Goal: Task Accomplishment & Management: Manage account settings

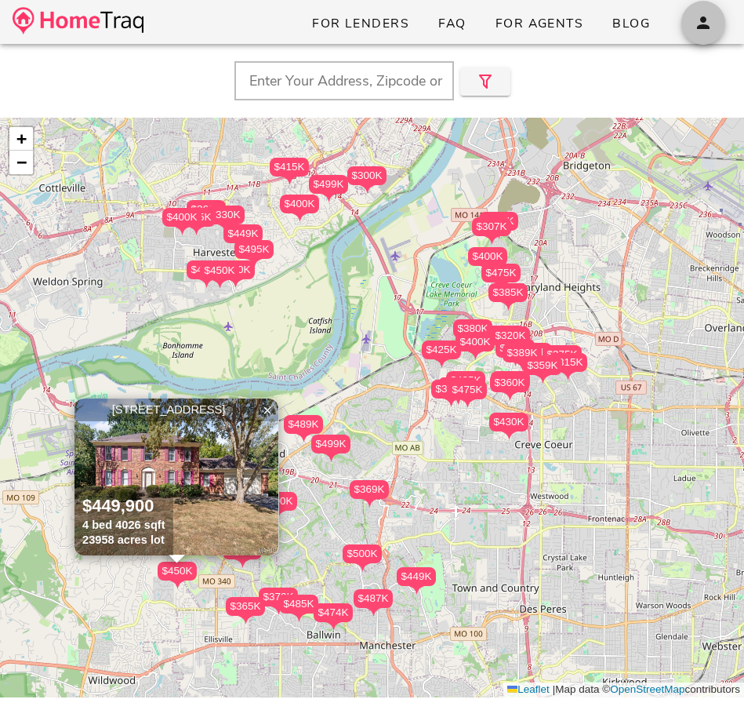
click at [695, 26] on icon "button" at bounding box center [703, 22] width 19 height 19
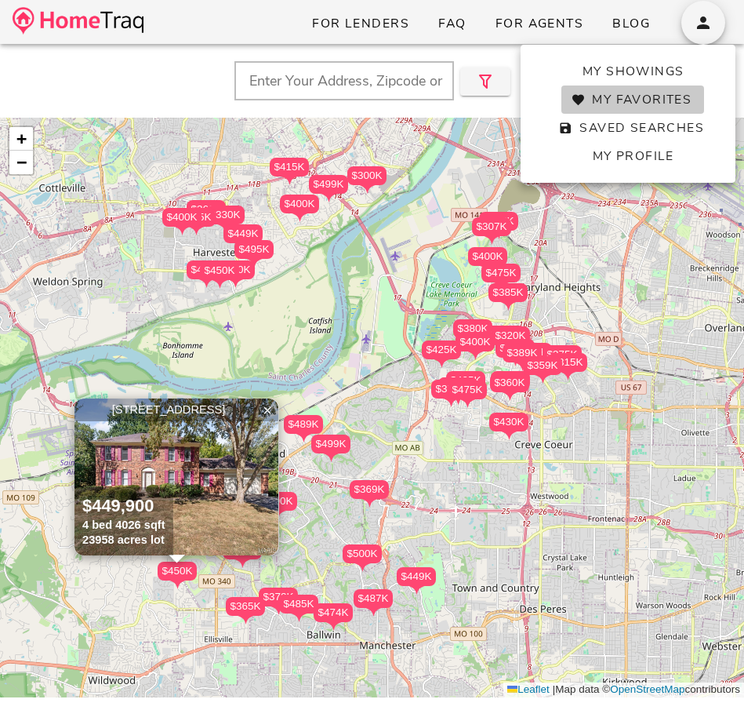
click at [663, 88] on link "My Favorites" at bounding box center [633, 100] width 143 height 28
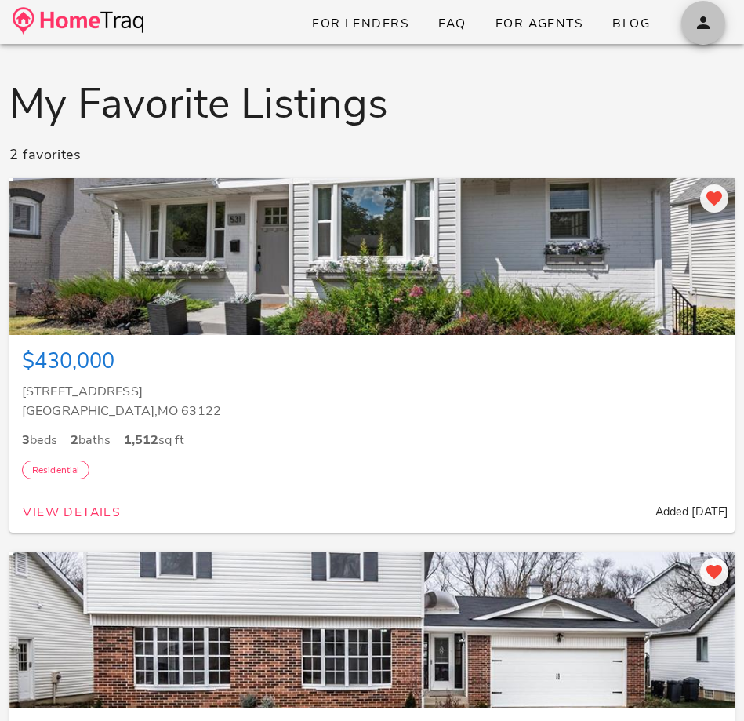
click at [716, 18] on span "button" at bounding box center [704, 22] width 44 height 19
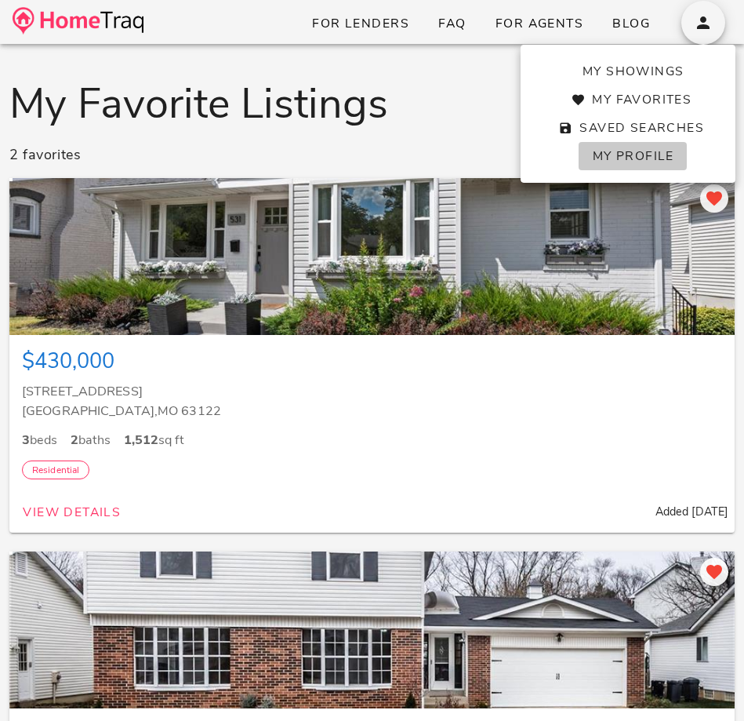
click at [660, 161] on span "My Profile" at bounding box center [632, 155] width 82 height 17
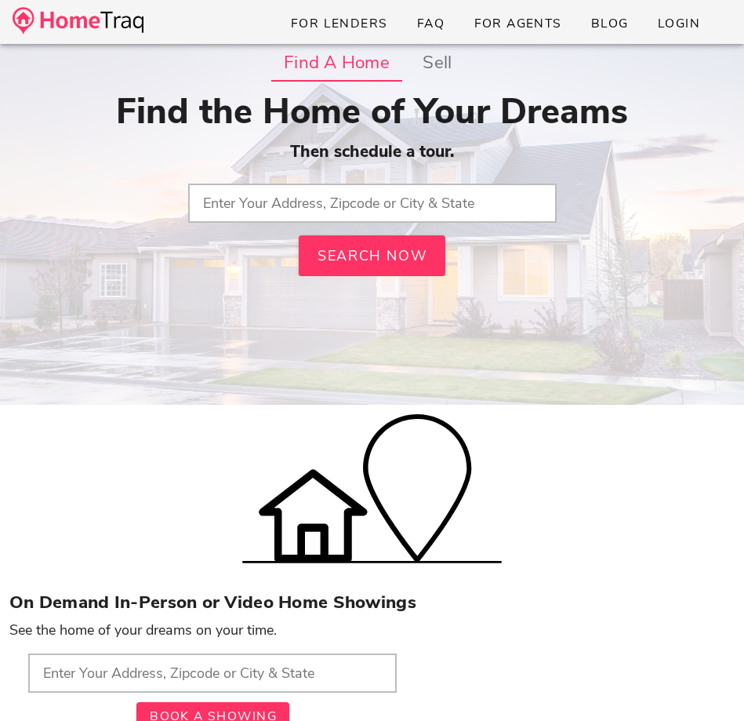
click at [84, 21] on img at bounding box center [78, 20] width 131 height 27
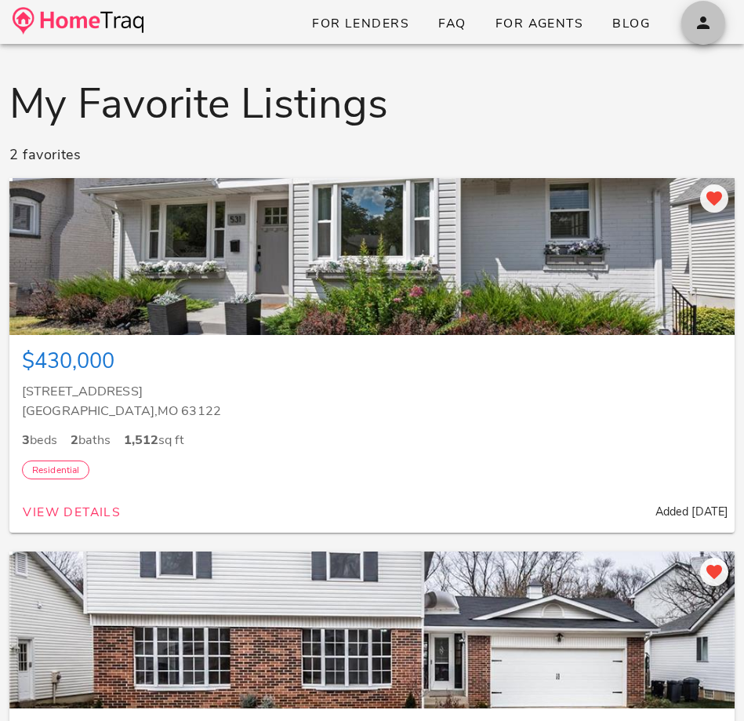
click at [699, 30] on icon "button" at bounding box center [703, 22] width 19 height 19
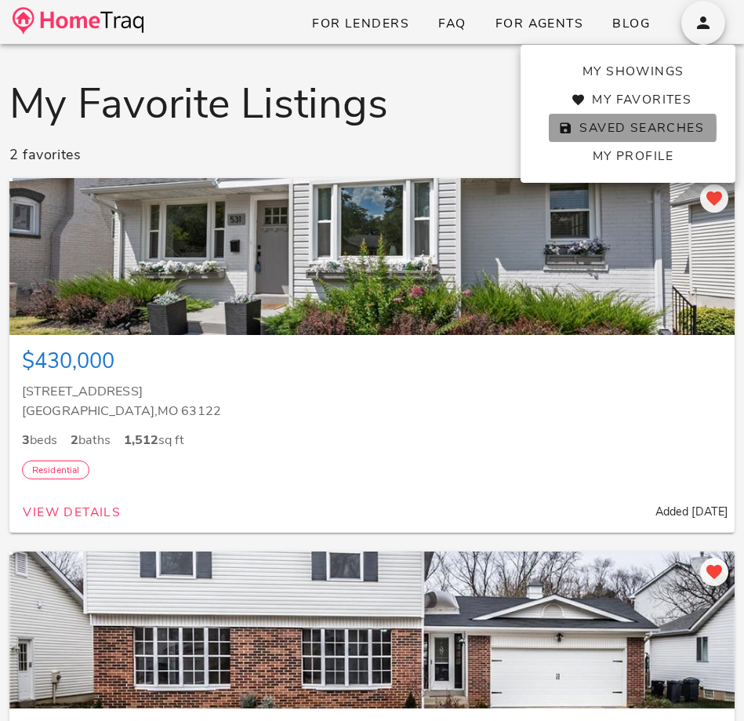
click at [660, 134] on span "Saved Searches" at bounding box center [633, 127] width 143 height 17
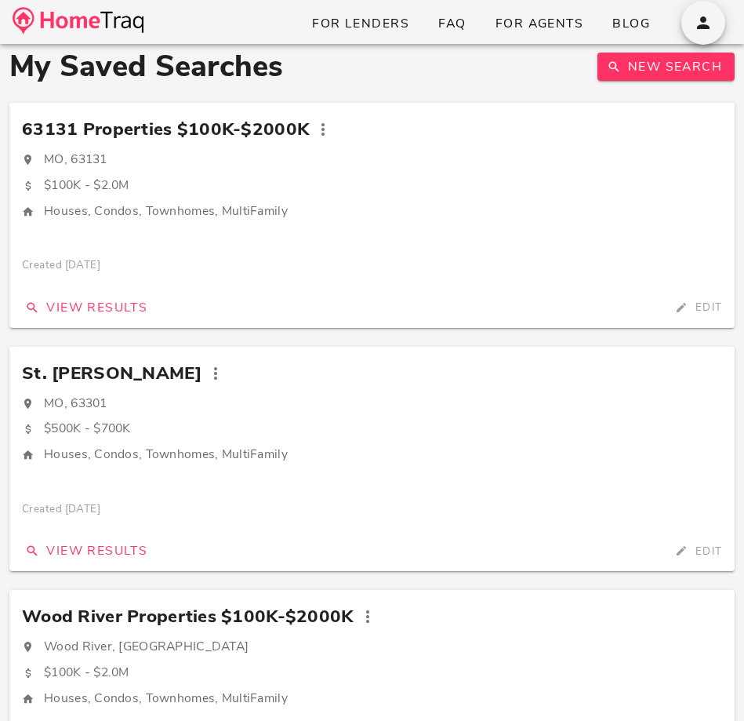
scroll to position [18, 0]
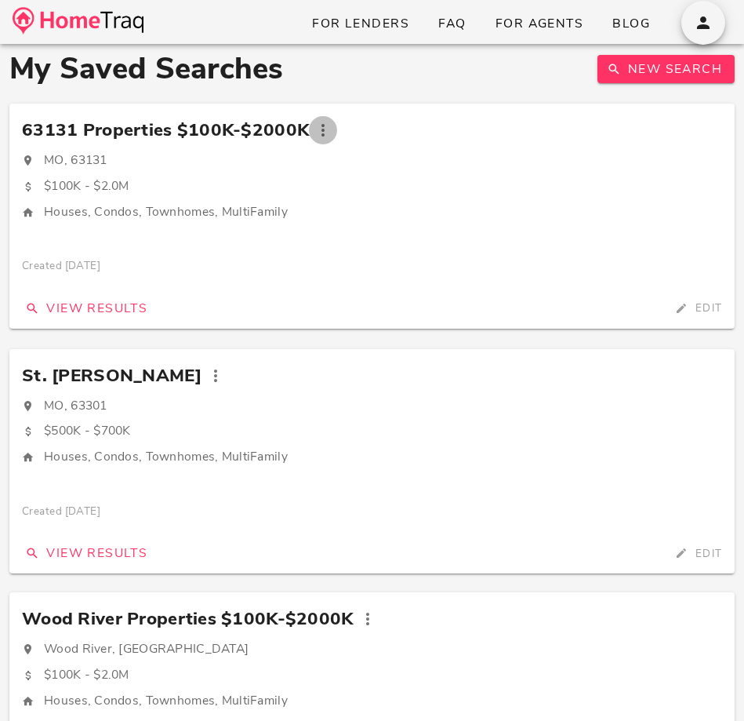
click at [320, 132] on icon "button" at bounding box center [323, 130] width 19 height 19
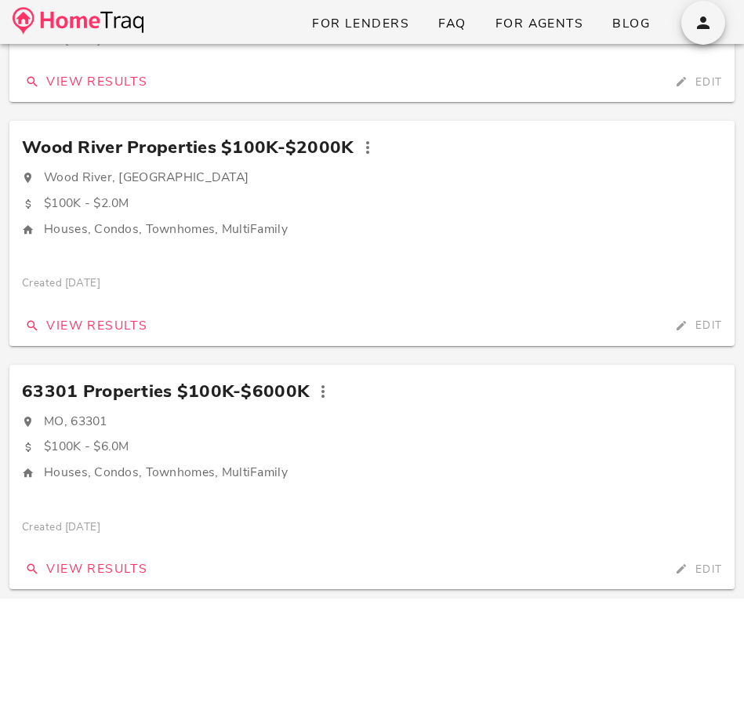
scroll to position [0, 0]
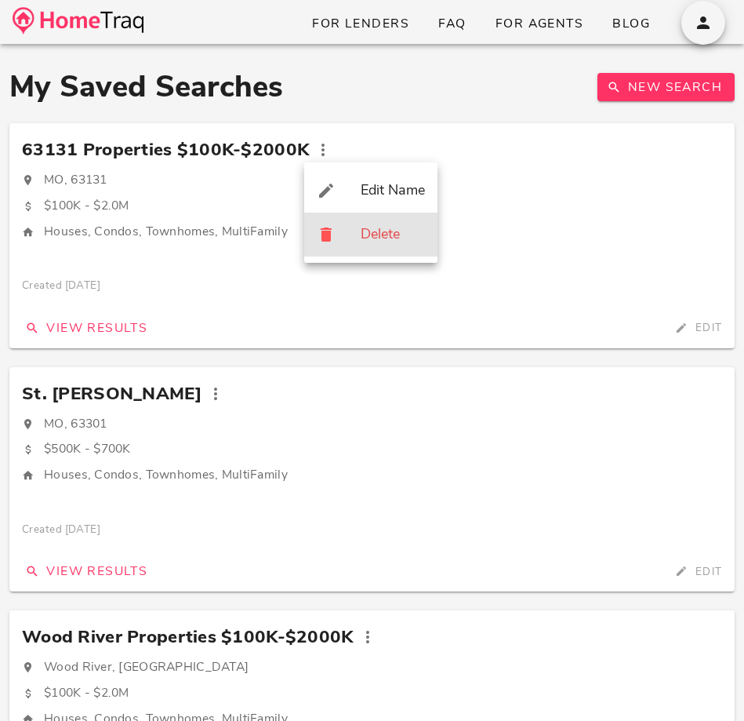
click at [379, 242] on div "Delete" at bounding box center [393, 234] width 64 height 17
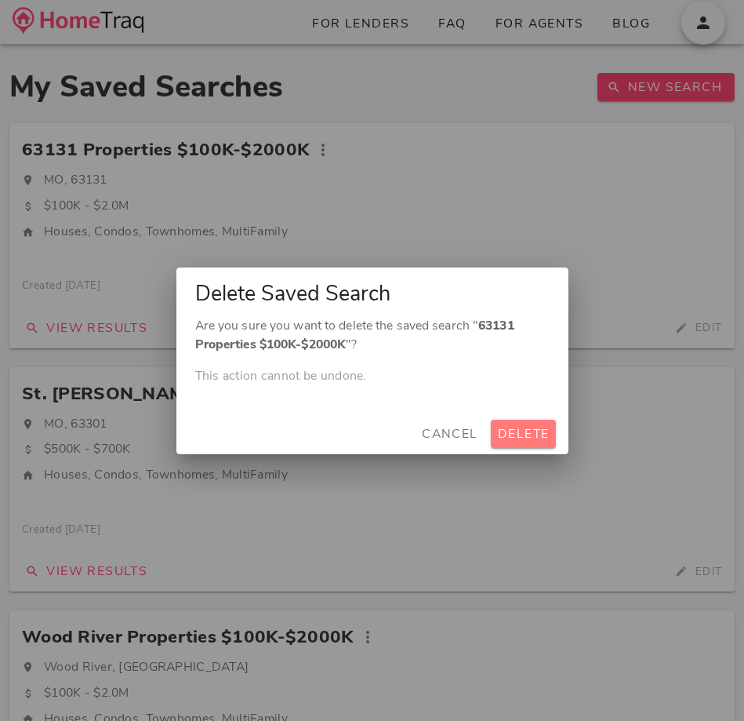
click at [526, 430] on span "Delete" at bounding box center [523, 433] width 53 height 17
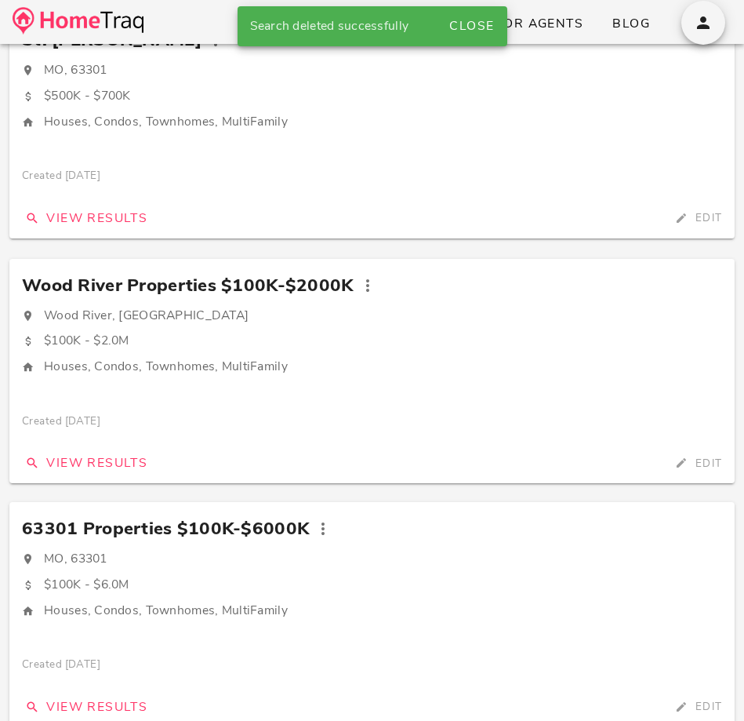
scroll to position [272, 0]
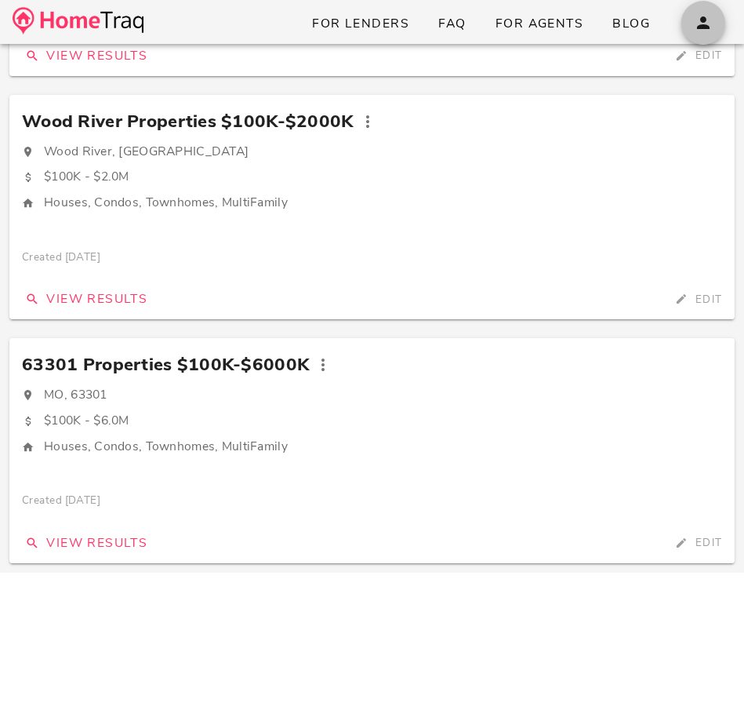
click at [711, 4] on button "button" at bounding box center [704, 23] width 44 height 44
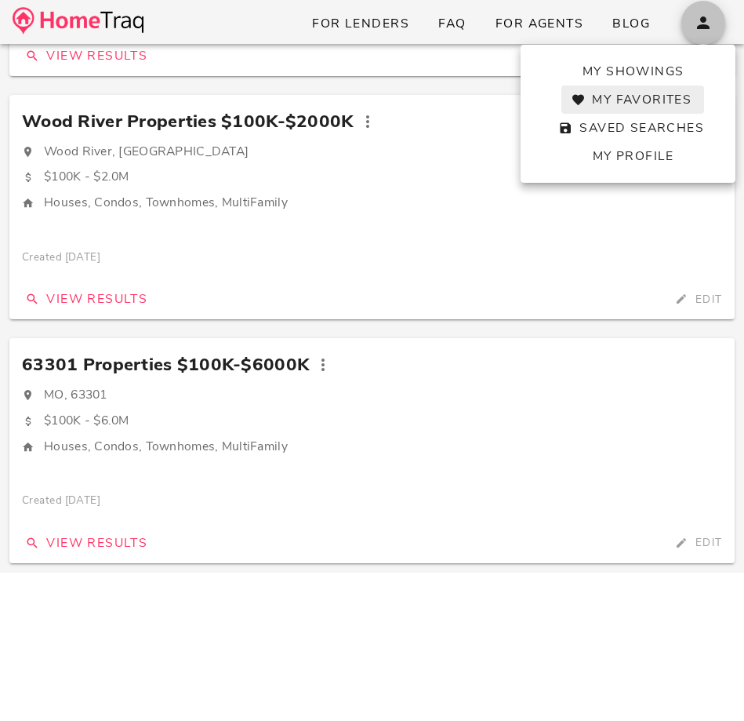
click at [635, 103] on span "My Favorites" at bounding box center [633, 99] width 118 height 17
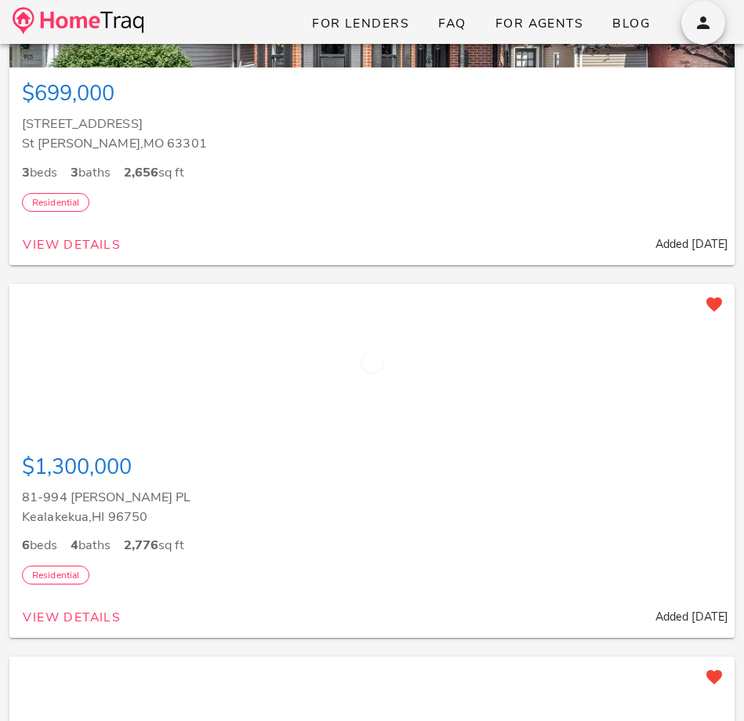
scroll to position [1065, 0]
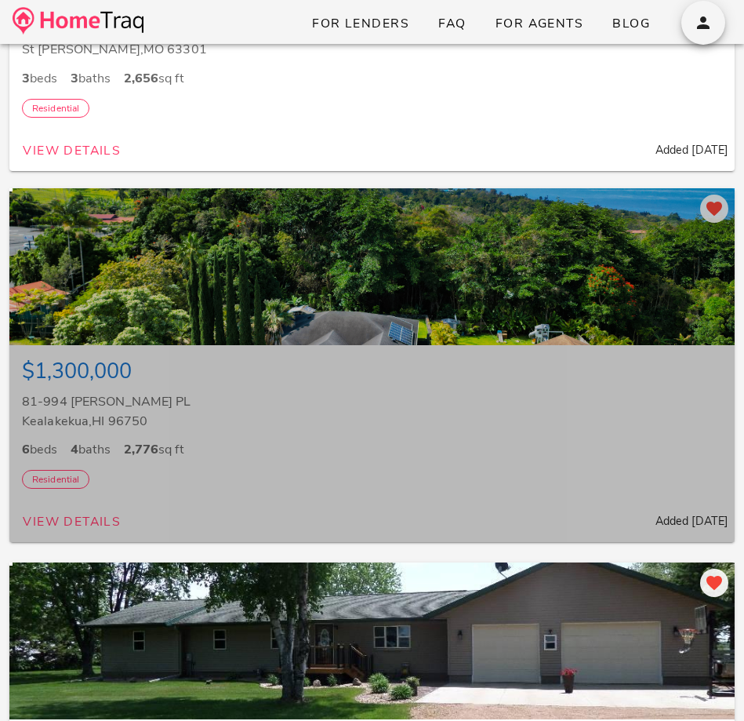
click at [632, 419] on div "Kealakekua , HI 96750" at bounding box center [372, 422] width 700 height 20
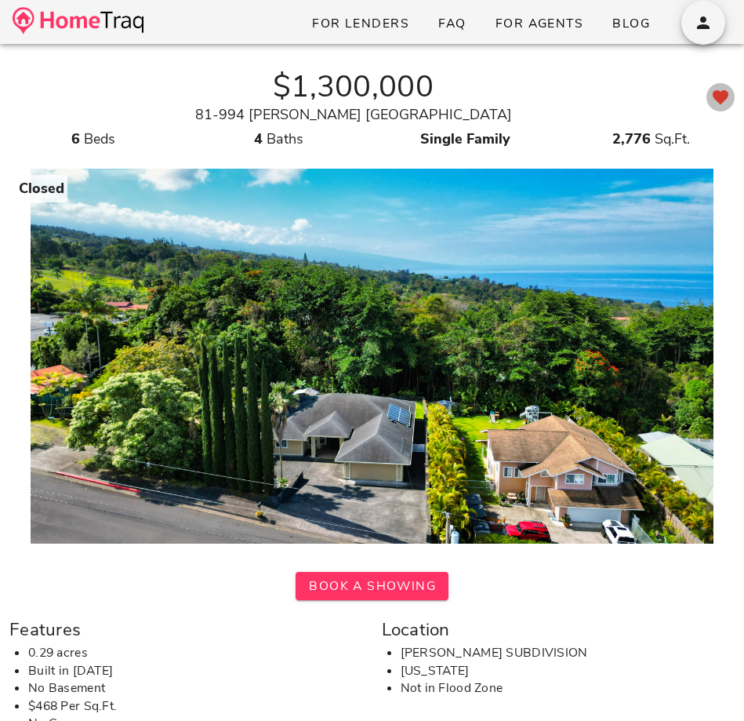
click at [720, 101] on icon "button" at bounding box center [720, 97] width 19 height 19
click at [687, 358] on div at bounding box center [372, 351] width 2353 height 384
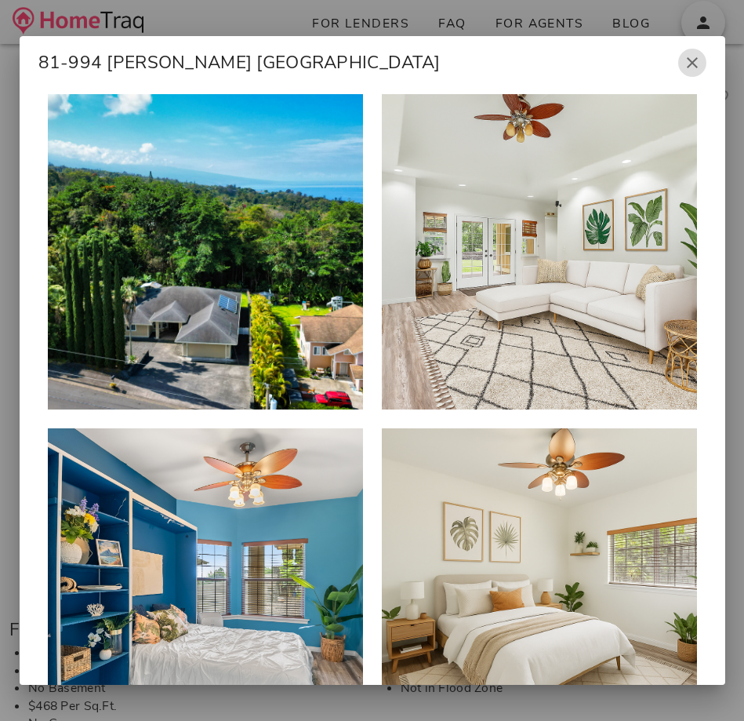
click at [691, 66] on icon "button" at bounding box center [692, 62] width 19 height 19
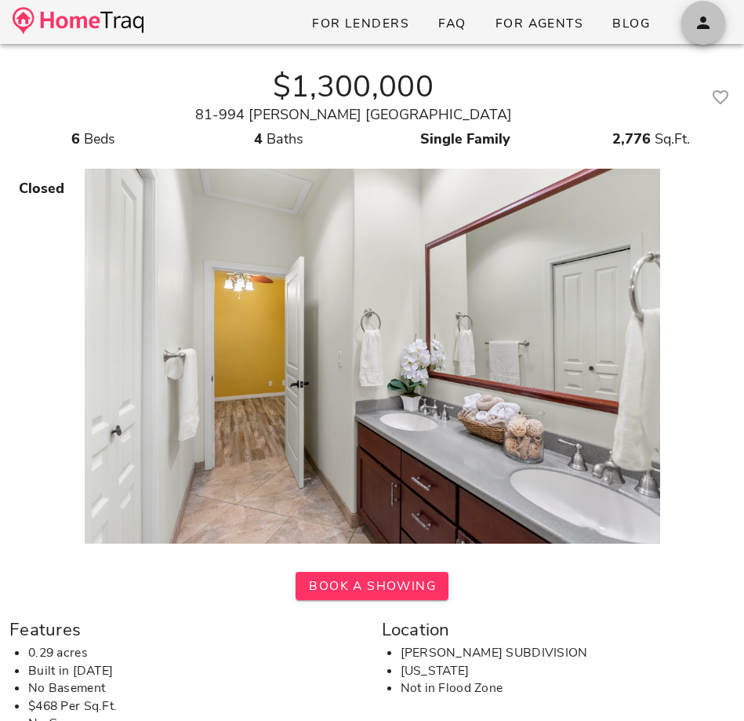
click at [701, 39] on button "button" at bounding box center [704, 23] width 44 height 44
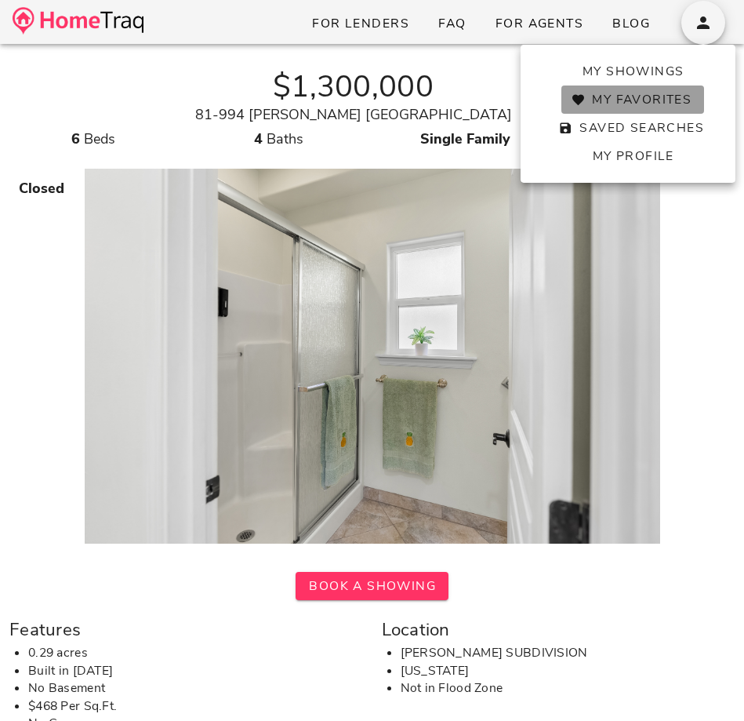
click at [668, 93] on span "My Favorites" at bounding box center [633, 99] width 118 height 17
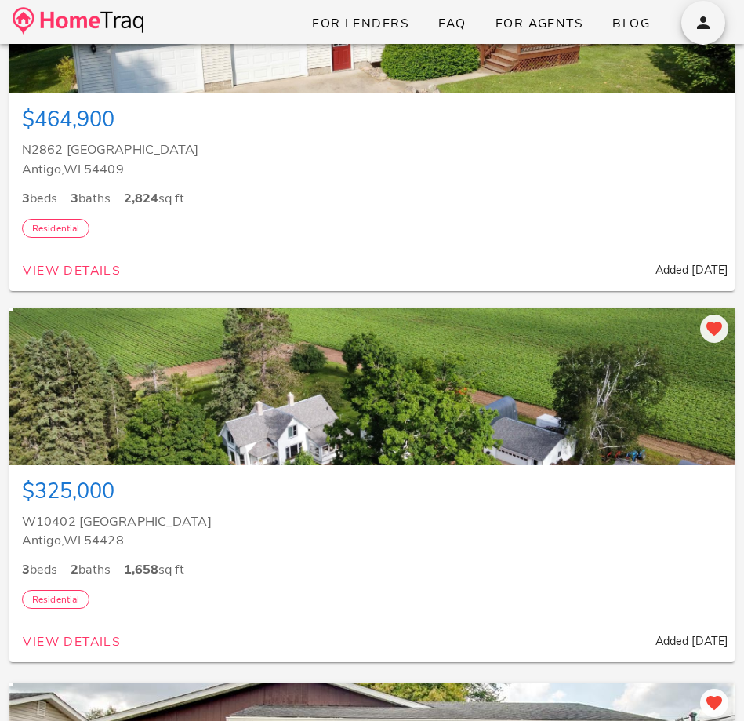
scroll to position [1613, 0]
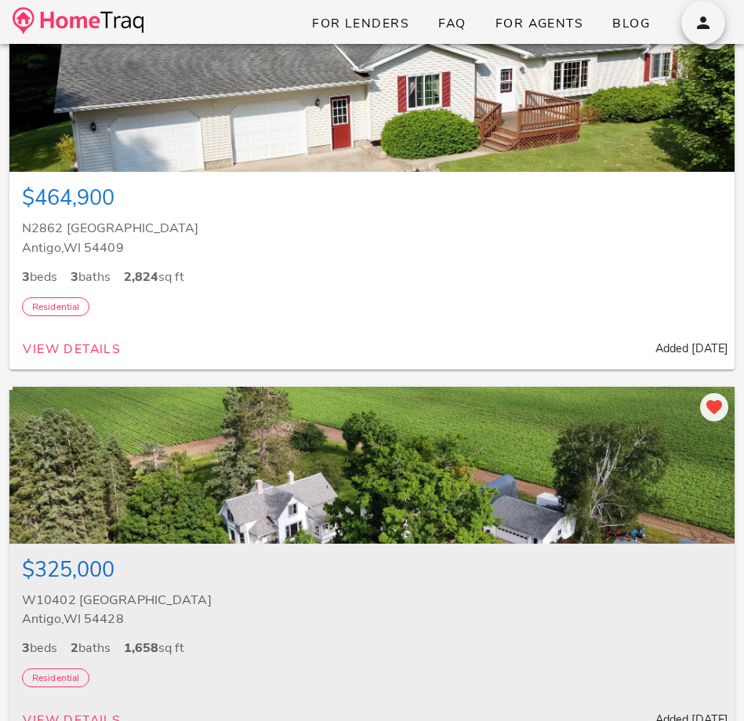
click at [504, 439] on div at bounding box center [372, 465] width 726 height 157
